Goal: Task Accomplishment & Management: Manage account settings

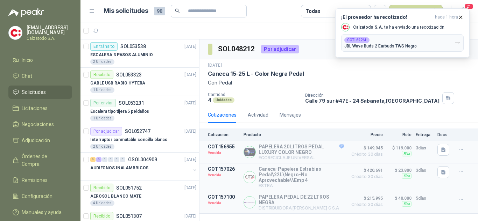
scroll to position [210, 0]
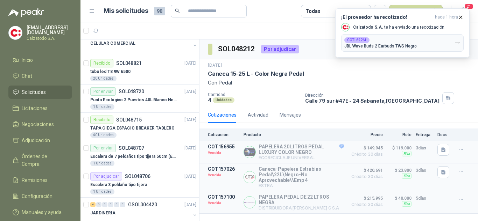
click at [35, 90] on span "Solicitudes" at bounding box center [34, 92] width 24 height 8
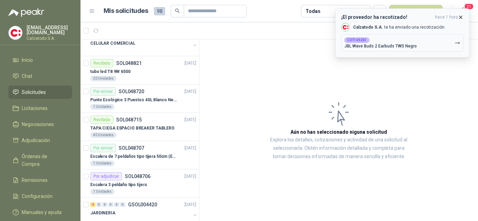
click at [462, 15] on icon "button" at bounding box center [460, 17] width 6 height 6
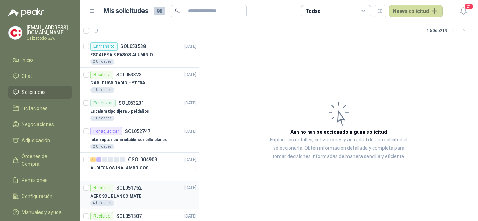
scroll to position [70, 0]
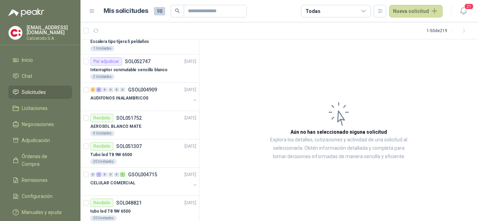
click at [42, 88] on span "Solicitudes" at bounding box center [34, 92] width 24 height 8
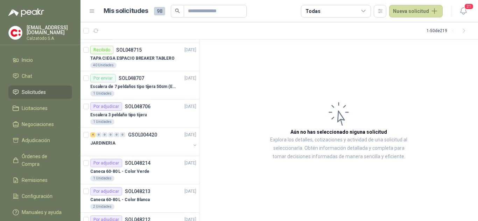
scroll to position [350, 0]
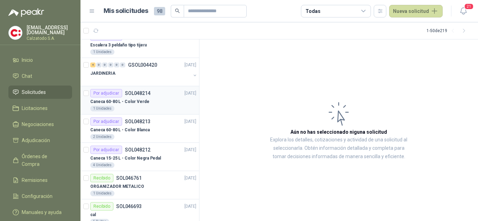
click at [130, 100] on p "Caneca 60-80 L - Color Verde" at bounding box center [119, 102] width 59 height 7
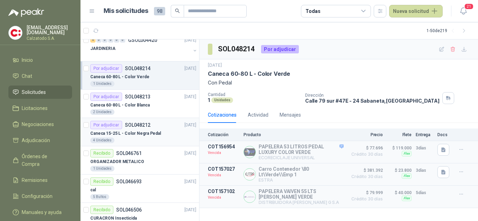
scroll to position [385, 0]
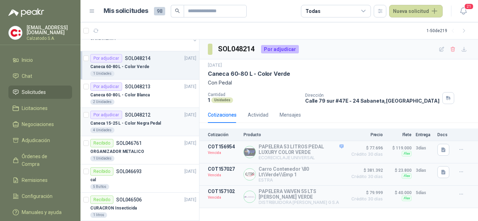
click at [137, 120] on p "Caneca 15-25 L - Color Negra Pedal" at bounding box center [125, 123] width 71 height 7
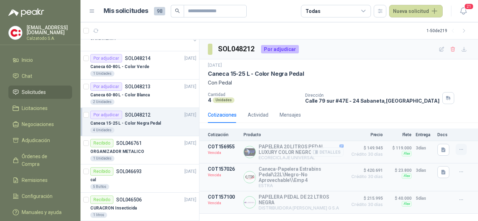
click at [464, 150] on icon "button" at bounding box center [461, 150] width 6 height 6
click at [444, 134] on button "Solicitar Recotización" at bounding box center [447, 134] width 56 height 11
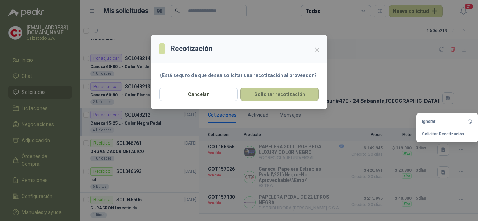
click at [288, 93] on button "Solicitar recotización" at bounding box center [279, 94] width 78 height 13
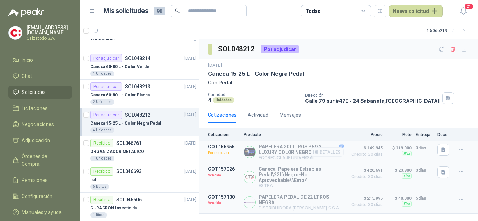
click at [326, 153] on button "Detalles" at bounding box center [326, 152] width 33 height 9
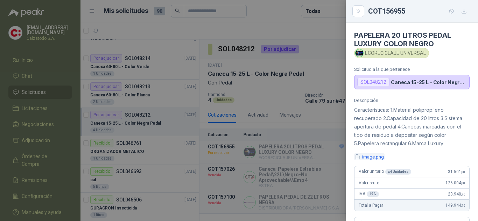
click at [369, 157] on button "image.png" at bounding box center [369, 156] width 30 height 7
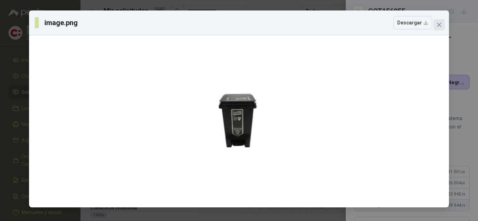
click at [440, 26] on icon "close" at bounding box center [439, 25] width 4 height 4
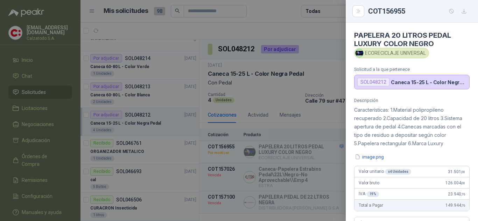
scroll to position [184, 0]
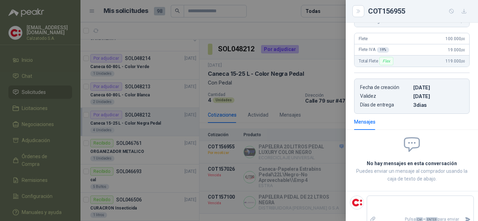
click at [314, 125] on div at bounding box center [239, 110] width 478 height 221
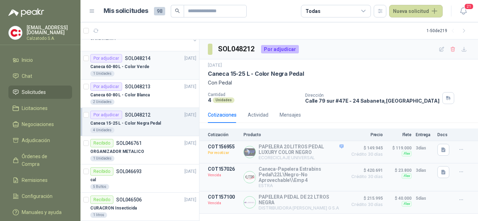
click at [143, 64] on p "Caneca 60-80 L - Color Verde" at bounding box center [119, 67] width 59 height 7
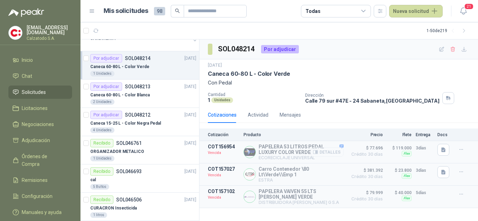
click at [331, 152] on button "Detalles" at bounding box center [326, 152] width 33 height 9
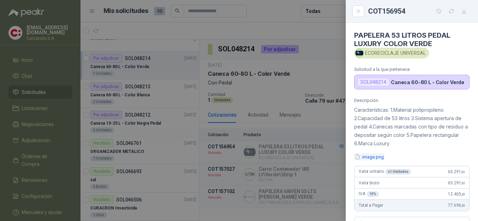
click at [368, 155] on button "image.png" at bounding box center [369, 156] width 30 height 7
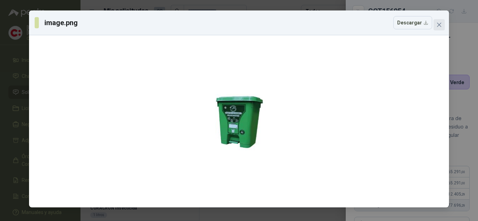
click at [438, 24] on icon "close" at bounding box center [439, 25] width 4 height 4
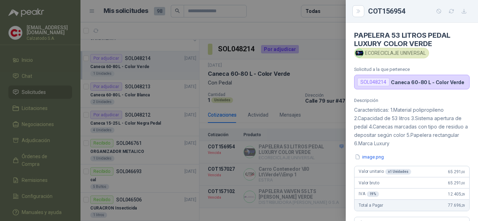
click at [272, 98] on div at bounding box center [239, 110] width 478 height 221
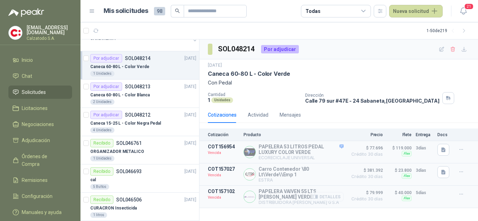
click at [321, 195] on button "Detalles" at bounding box center [326, 196] width 33 height 9
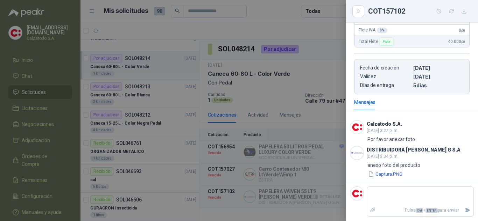
scroll to position [131, 0]
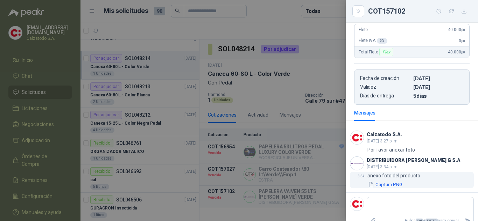
click at [395, 185] on button "Captura.PNG" at bounding box center [385, 184] width 36 height 7
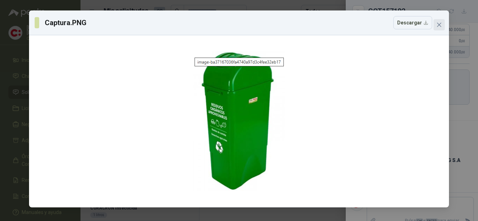
click at [440, 29] on button "Close" at bounding box center [438, 24] width 11 height 11
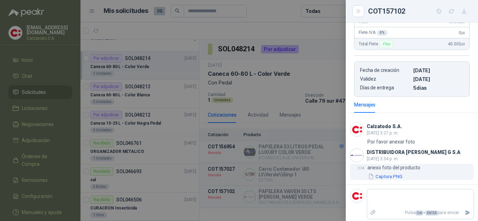
scroll to position [141, 0]
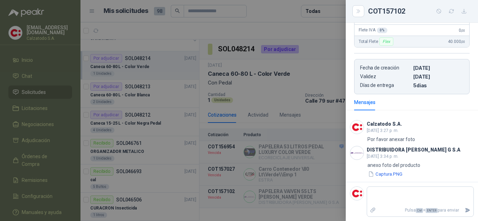
click at [338, 115] on div at bounding box center [239, 110] width 478 height 221
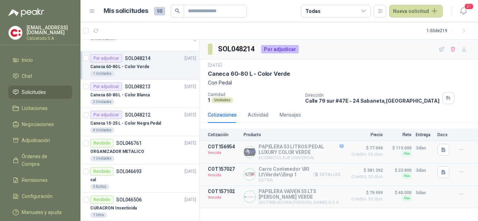
click at [328, 172] on button "Detalles" at bounding box center [326, 174] width 33 height 9
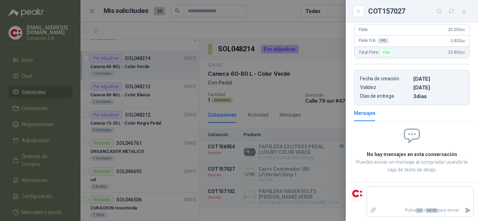
scroll to position [0, 0]
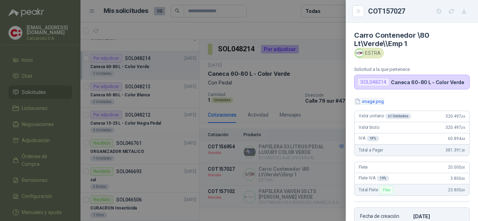
click at [377, 99] on button "image.png" at bounding box center [369, 101] width 30 height 7
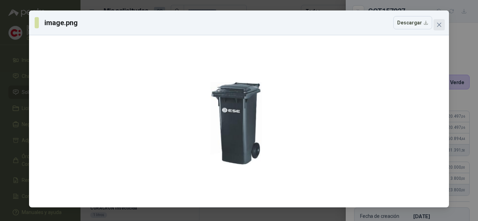
click at [435, 27] on span "Close" at bounding box center [438, 25] width 11 height 6
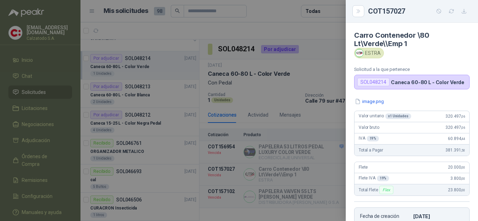
click at [328, 63] on div at bounding box center [239, 110] width 478 height 221
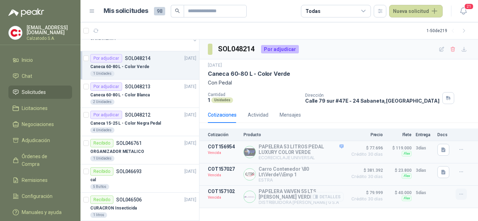
click at [462, 192] on icon "button" at bounding box center [461, 195] width 6 height 6
click at [439, 175] on button "Solicitar Recotización" at bounding box center [447, 176] width 56 height 11
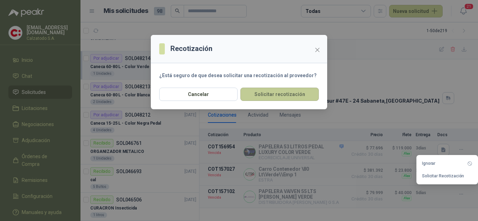
click at [305, 95] on button "Solicitar recotización" at bounding box center [279, 94] width 78 height 13
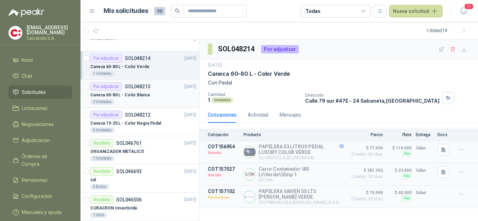
click at [178, 91] on div "Caneca 60-80 L - Color Blanca" at bounding box center [143, 95] width 106 height 8
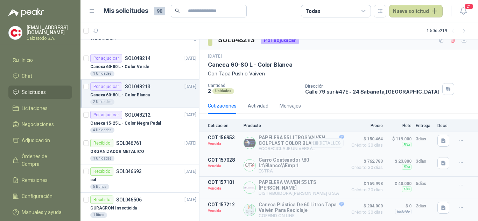
scroll to position [12, 0]
click at [131, 117] on p "SOL048212" at bounding box center [138, 115] width 26 height 5
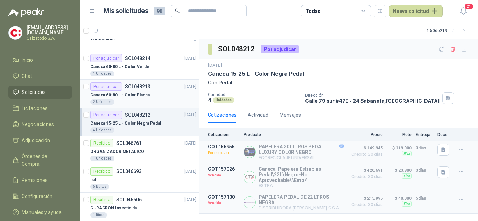
click at [129, 93] on p "Caneca 60-80 L - Color Blanca" at bounding box center [119, 95] width 59 height 7
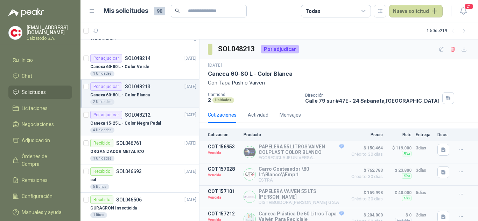
click at [109, 121] on p "Caneca 15-25 L - Color Negra Pedal" at bounding box center [125, 123] width 71 height 7
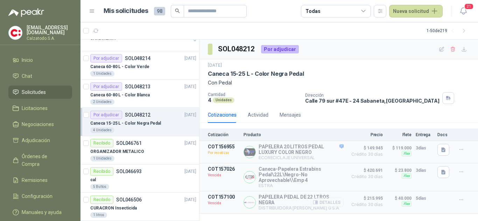
click at [331, 205] on button "Detalles" at bounding box center [326, 202] width 33 height 9
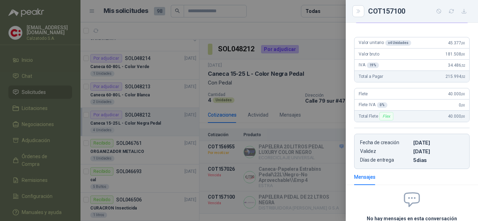
scroll to position [130, 0]
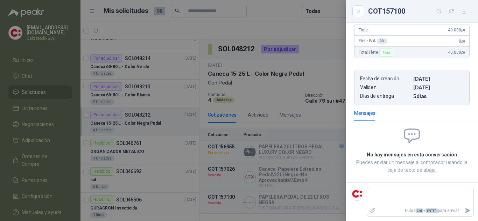
click at [313, 120] on div at bounding box center [239, 110] width 478 height 221
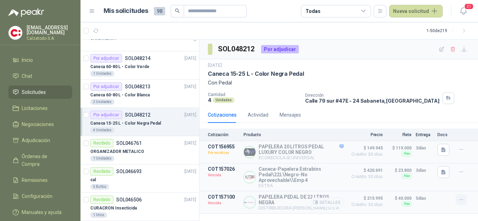
click at [461, 201] on icon "button" at bounding box center [461, 200] width 6 height 6
click at [451, 185] on button "Solicitar Recotización" at bounding box center [447, 186] width 56 height 11
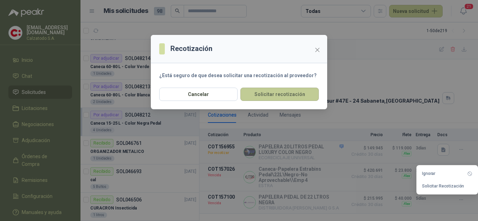
click at [263, 91] on button "Solicitar recotización" at bounding box center [279, 94] width 78 height 13
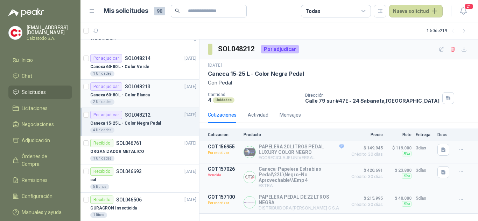
click at [113, 93] on p "Caneca 60-80 L - Color Blanca" at bounding box center [119, 95] width 59 height 7
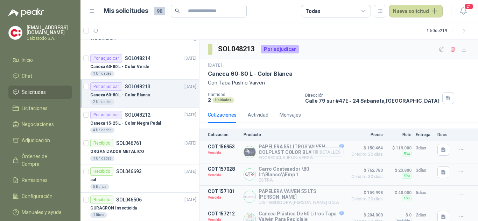
scroll to position [12, 0]
